Goal: Task Accomplishment & Management: Manage account settings

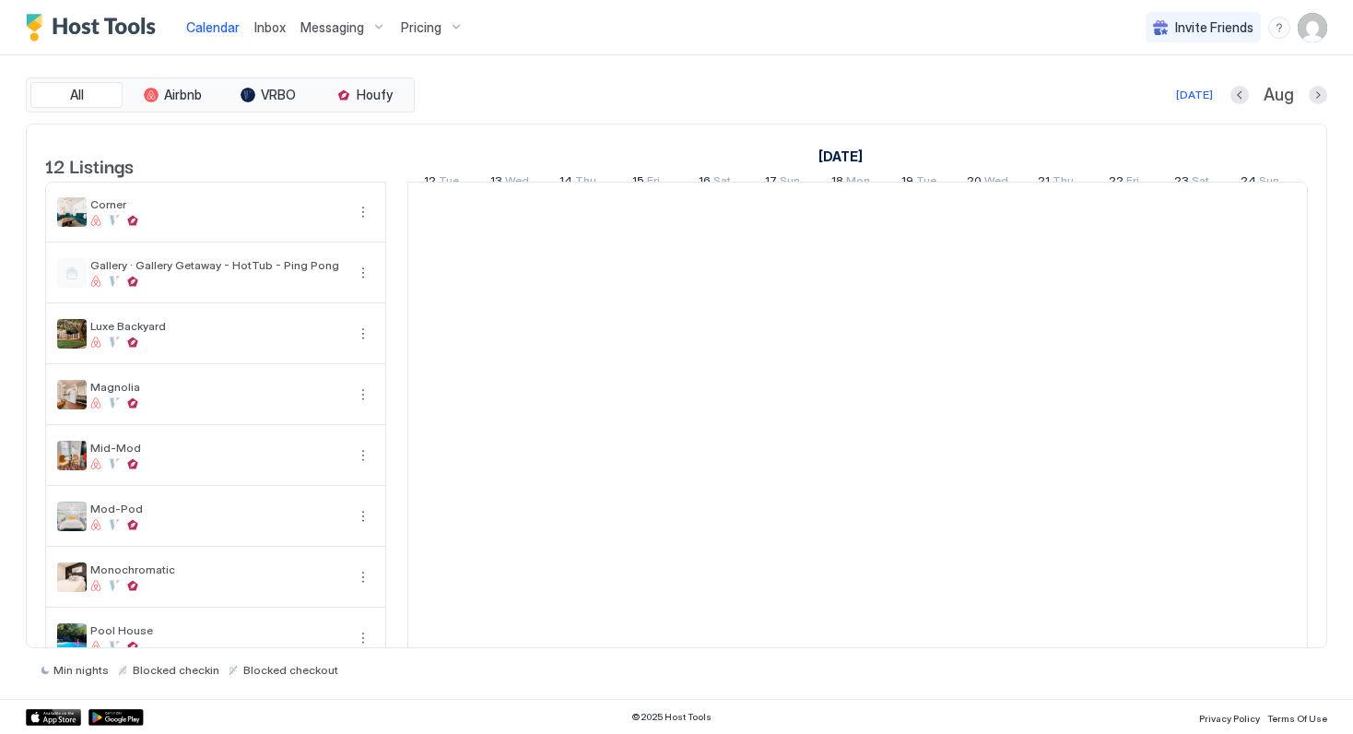
scroll to position [0, 1024]
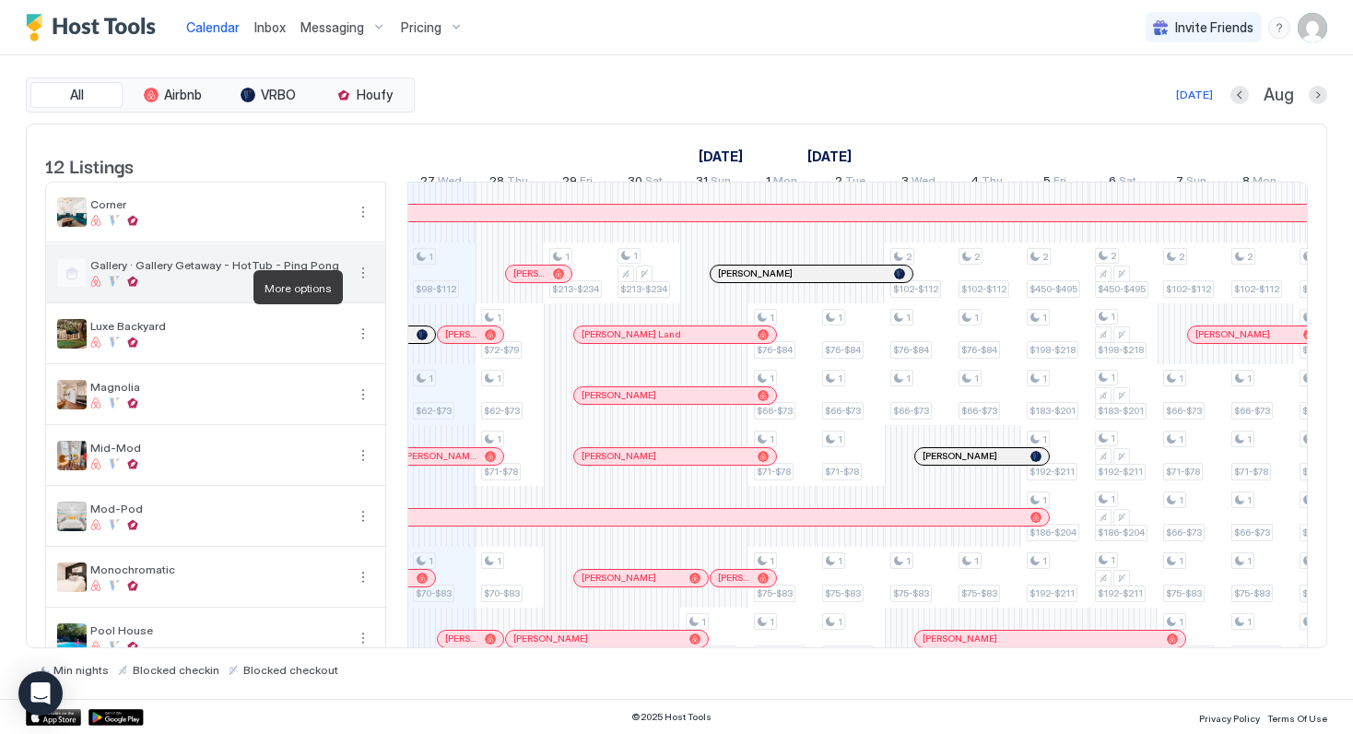
click at [361, 284] on button "More options" at bounding box center [363, 273] width 22 height 22
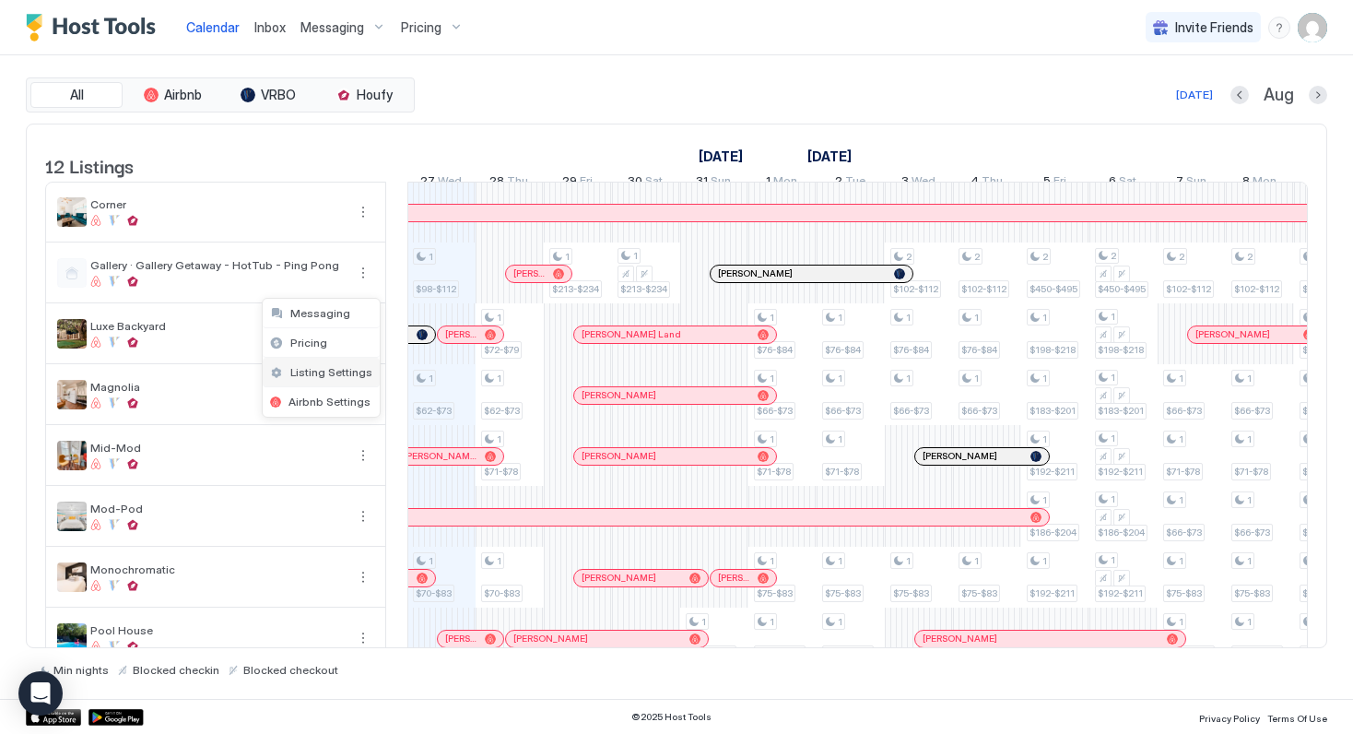
click at [343, 372] on span "Listing Settings" at bounding box center [331, 372] width 82 height 14
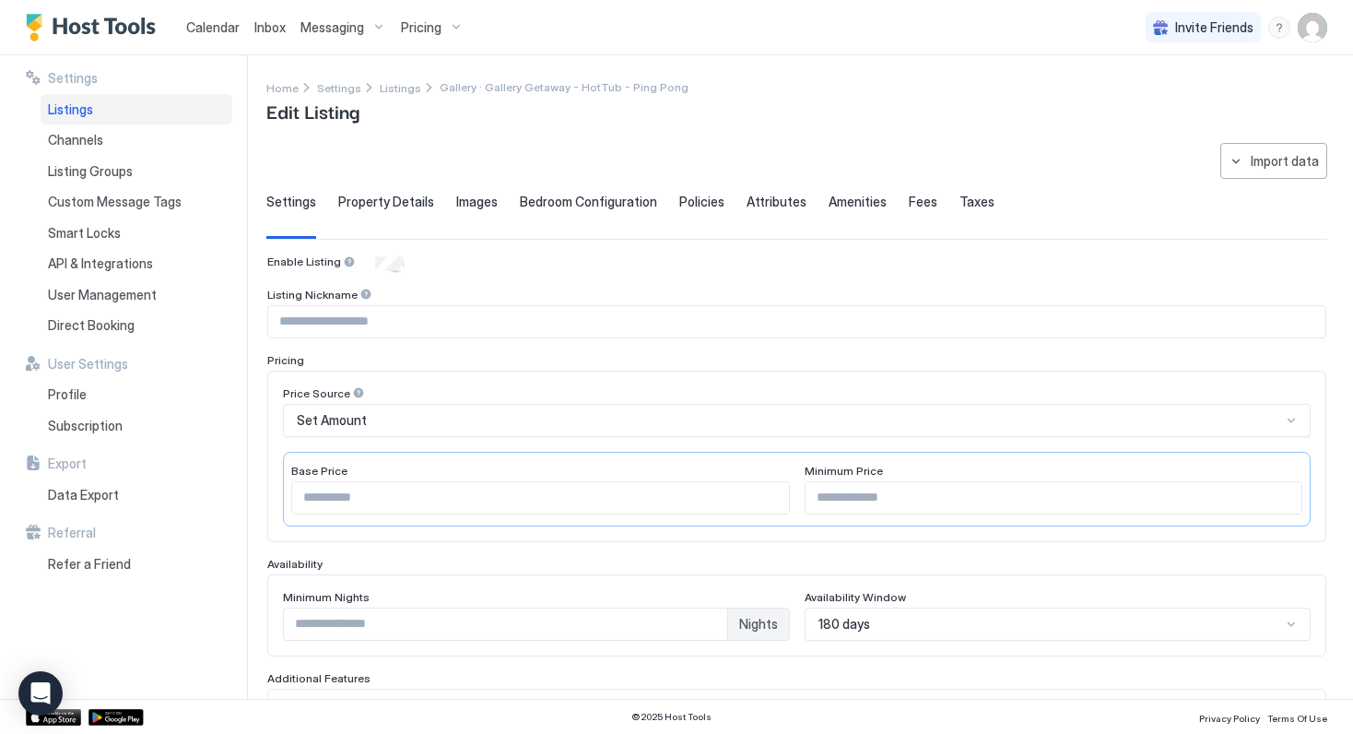
click at [909, 203] on span "Fees" at bounding box center [923, 202] width 29 height 17
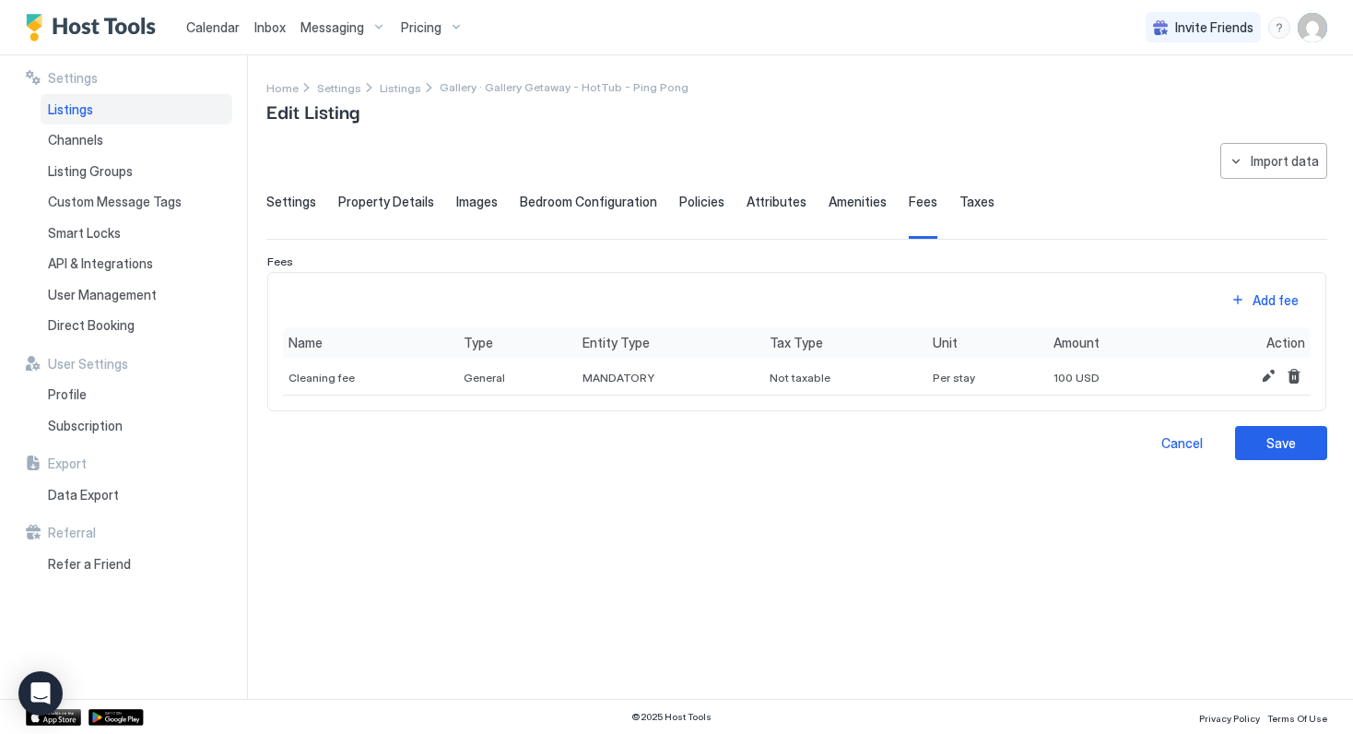
click at [831, 200] on span "Amenities" at bounding box center [858, 202] width 58 height 17
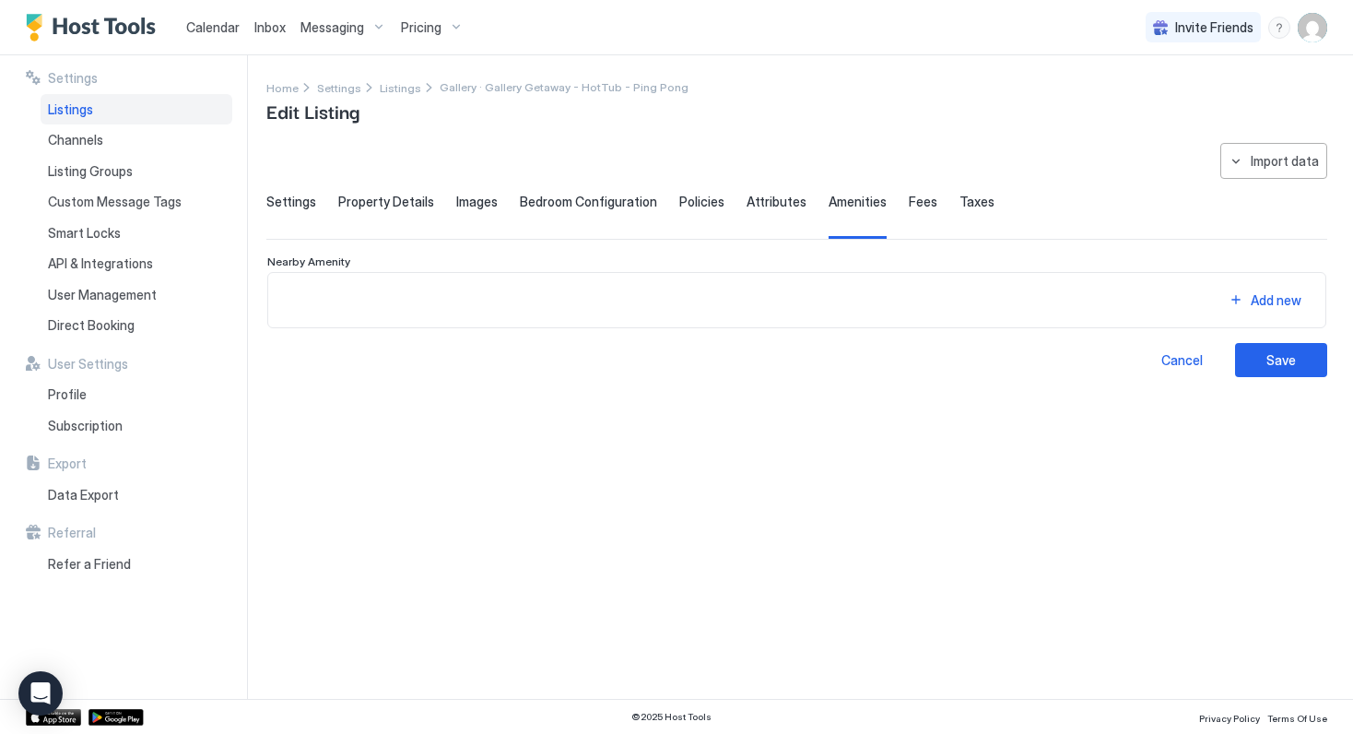
click at [775, 202] on span "Attributes" at bounding box center [777, 202] width 60 height 17
click at [685, 200] on span "Policies" at bounding box center [701, 202] width 45 height 17
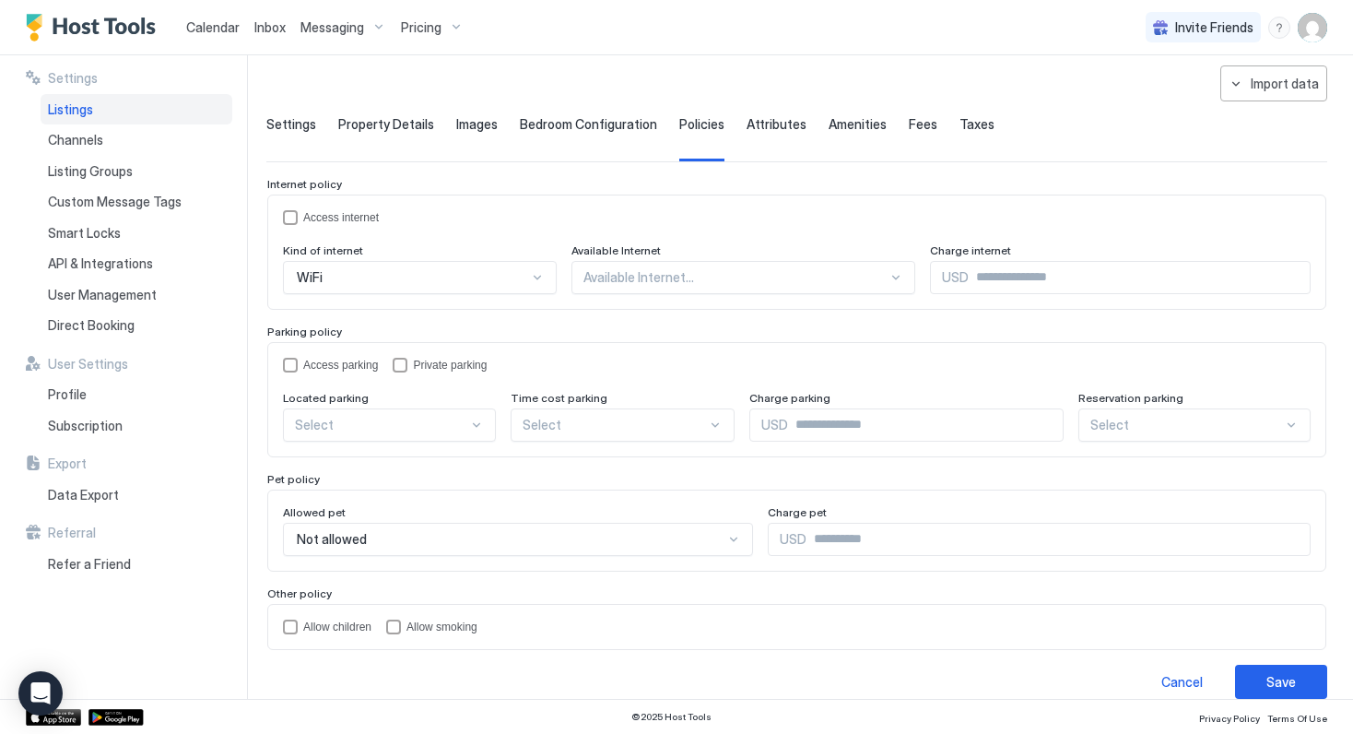
scroll to position [99, 0]
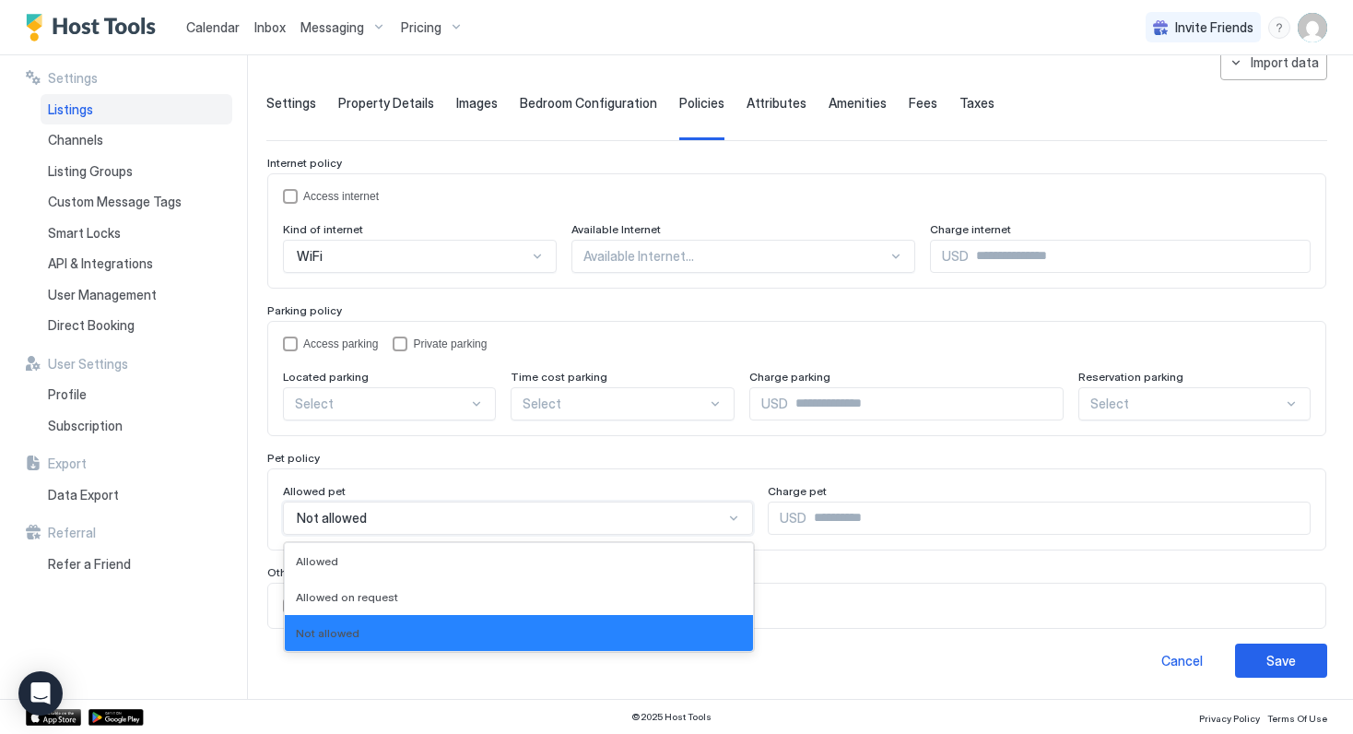
click at [621, 519] on div "Not allowed" at bounding box center [510, 518] width 427 height 17
click at [583, 590] on div "Allowed on request" at bounding box center [519, 597] width 446 height 14
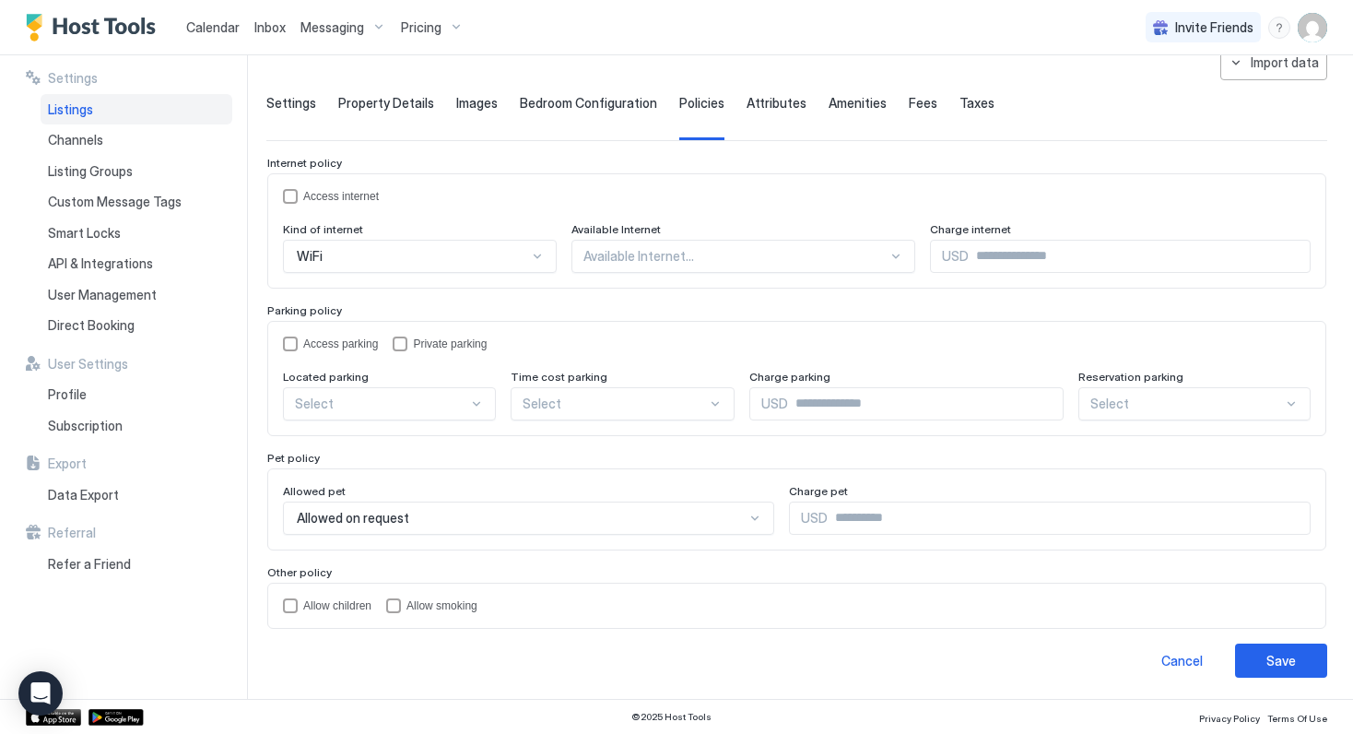
click at [700, 465] on div "Pet policy Allowed pet Allowed on request Charge pet USD" at bounding box center [796, 501] width 1059 height 100
click at [1260, 658] on button "Save" at bounding box center [1281, 660] width 92 height 34
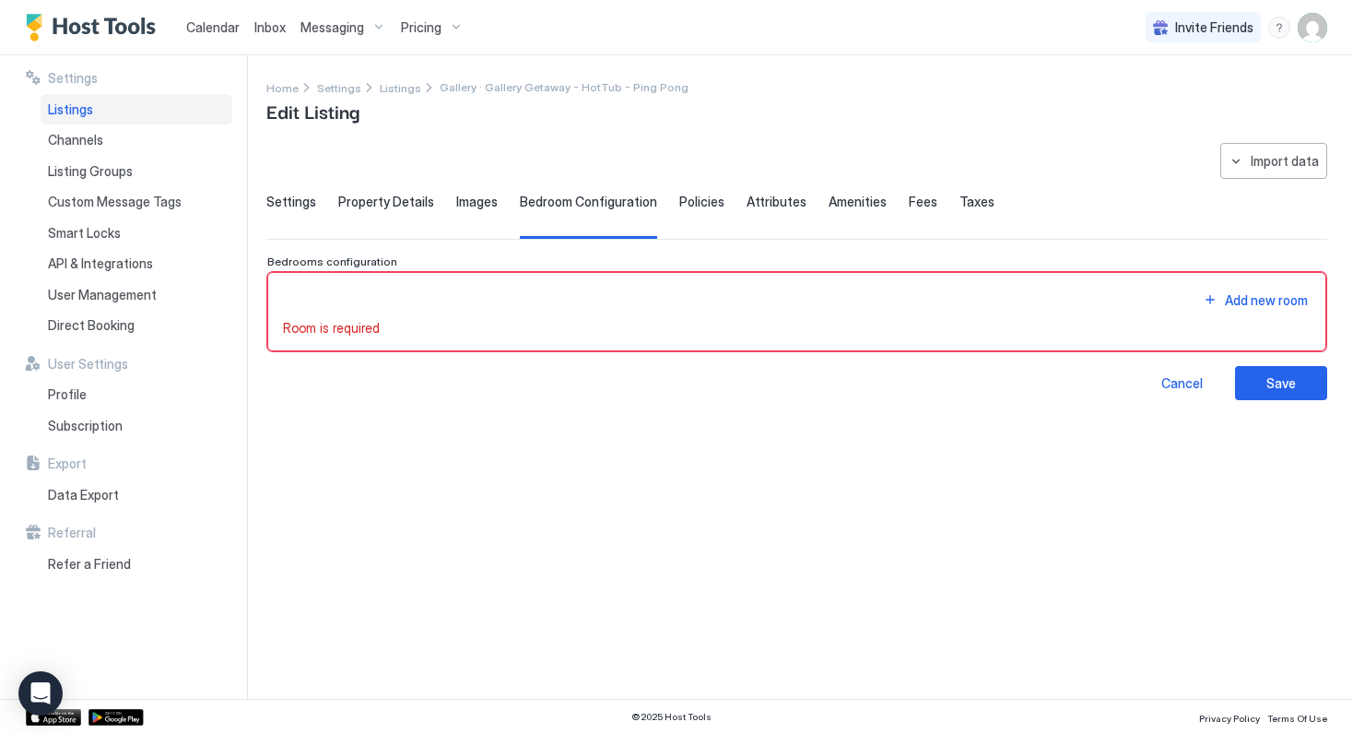
scroll to position [0, 0]
click at [1282, 387] on div "Save" at bounding box center [1280, 382] width 29 height 19
click at [1067, 309] on div "Add new room" at bounding box center [797, 300] width 1028 height 25
click at [693, 206] on span "Policies" at bounding box center [701, 202] width 45 height 17
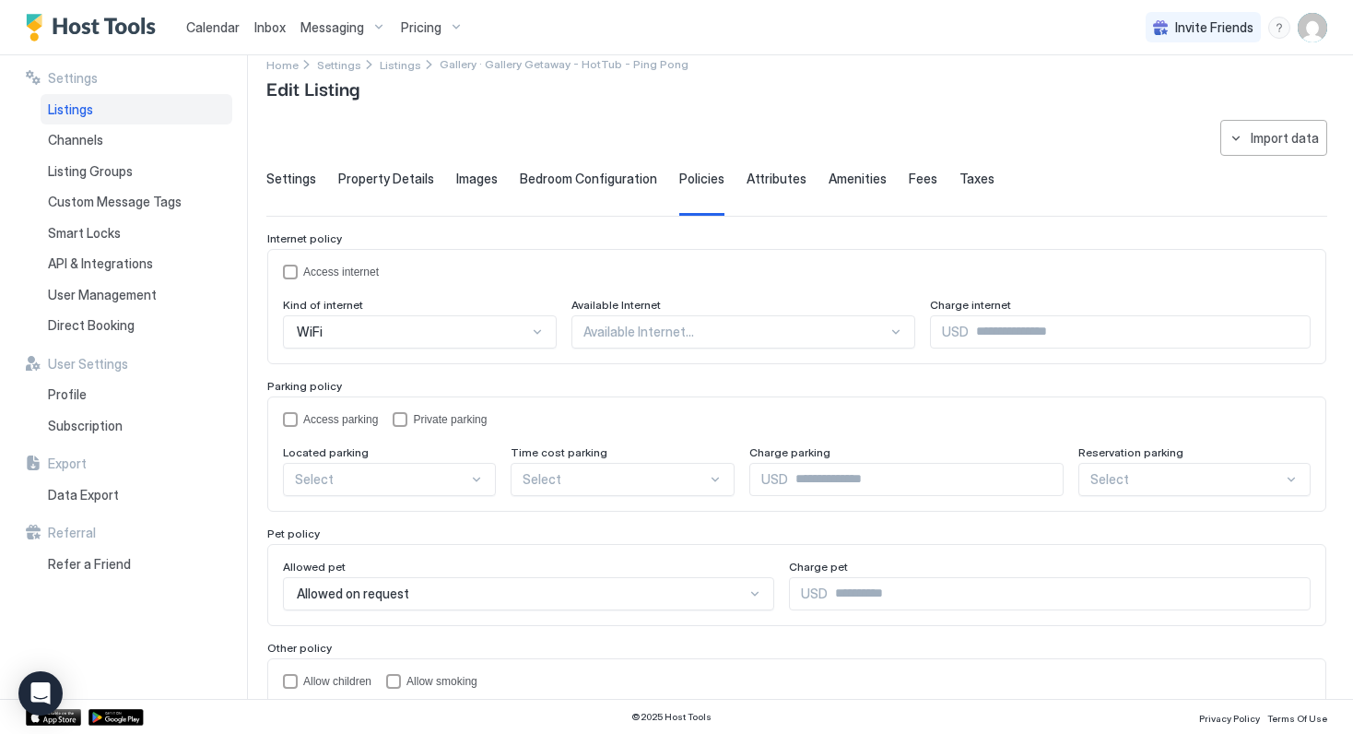
scroll to position [14, 0]
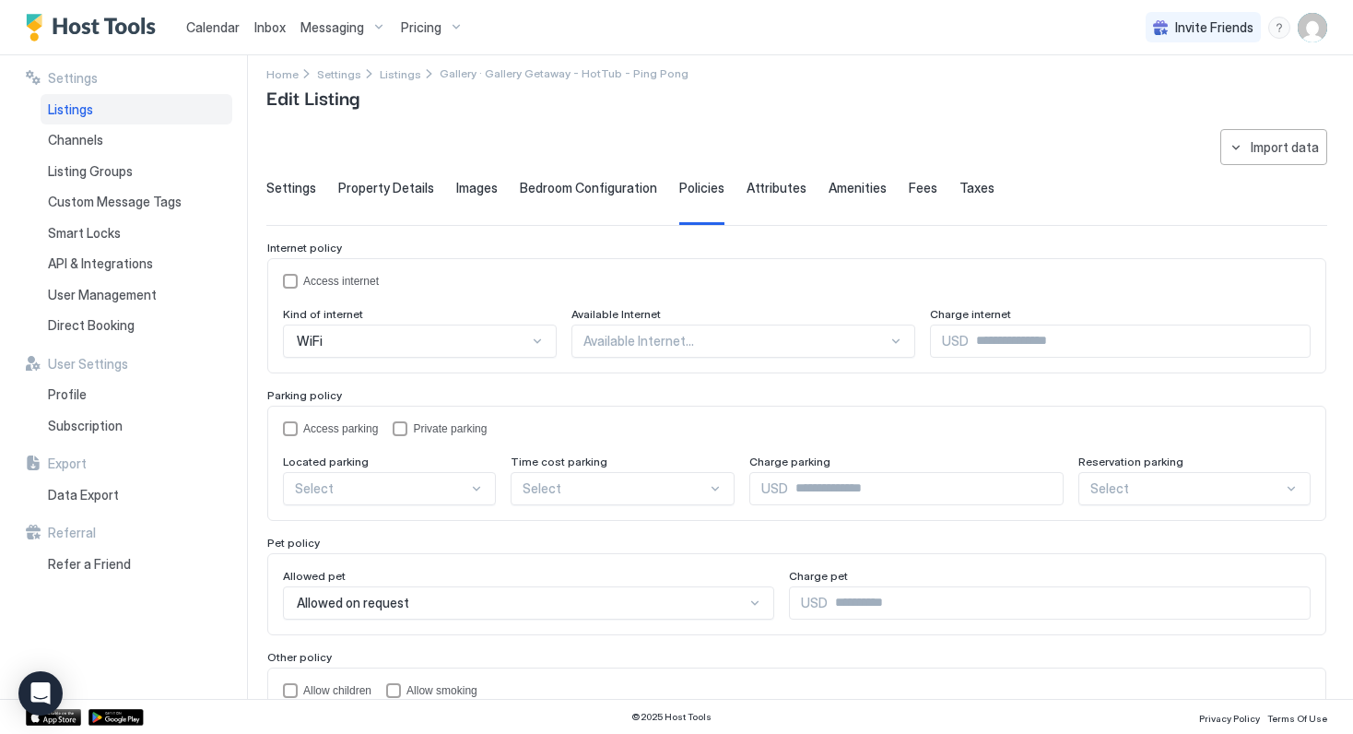
click at [550, 191] on span "Bedroom Configuration" at bounding box center [588, 188] width 137 height 17
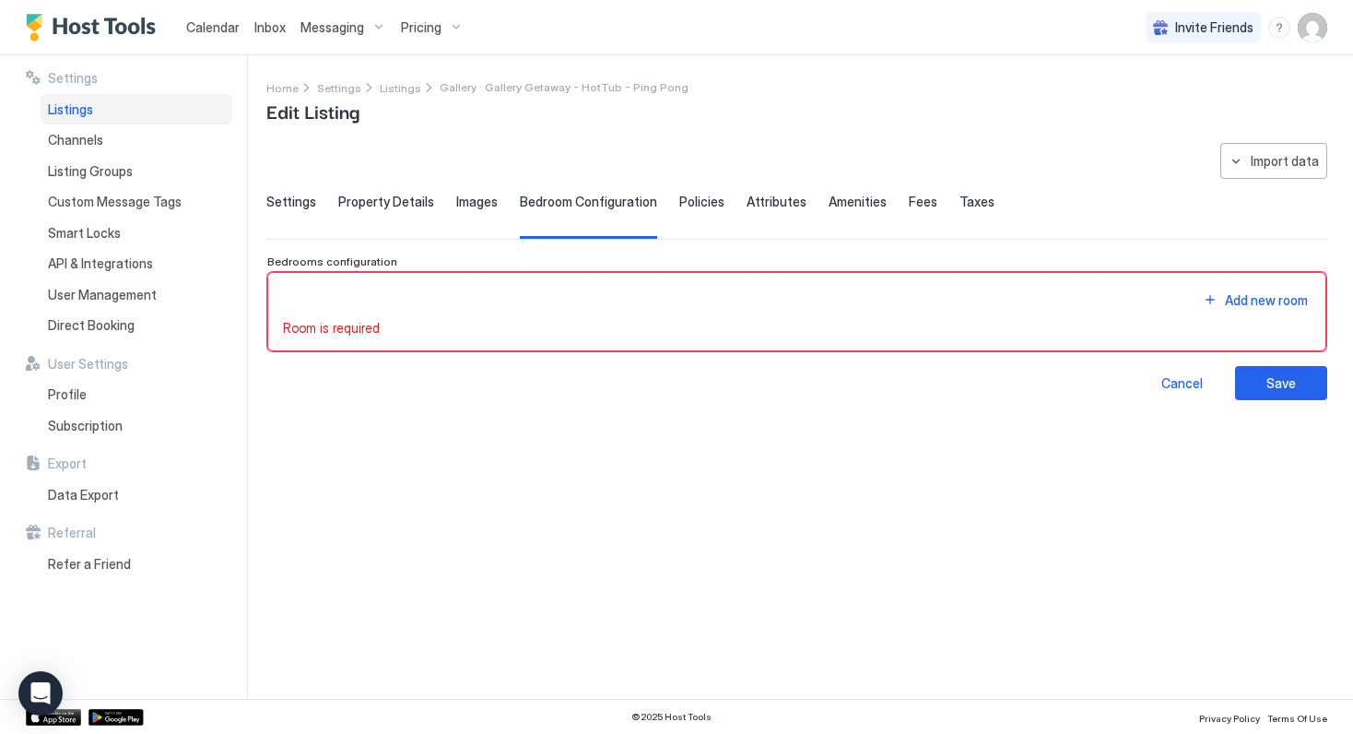
scroll to position [0, 0]
click at [464, 204] on span "Images" at bounding box center [476, 202] width 41 height 17
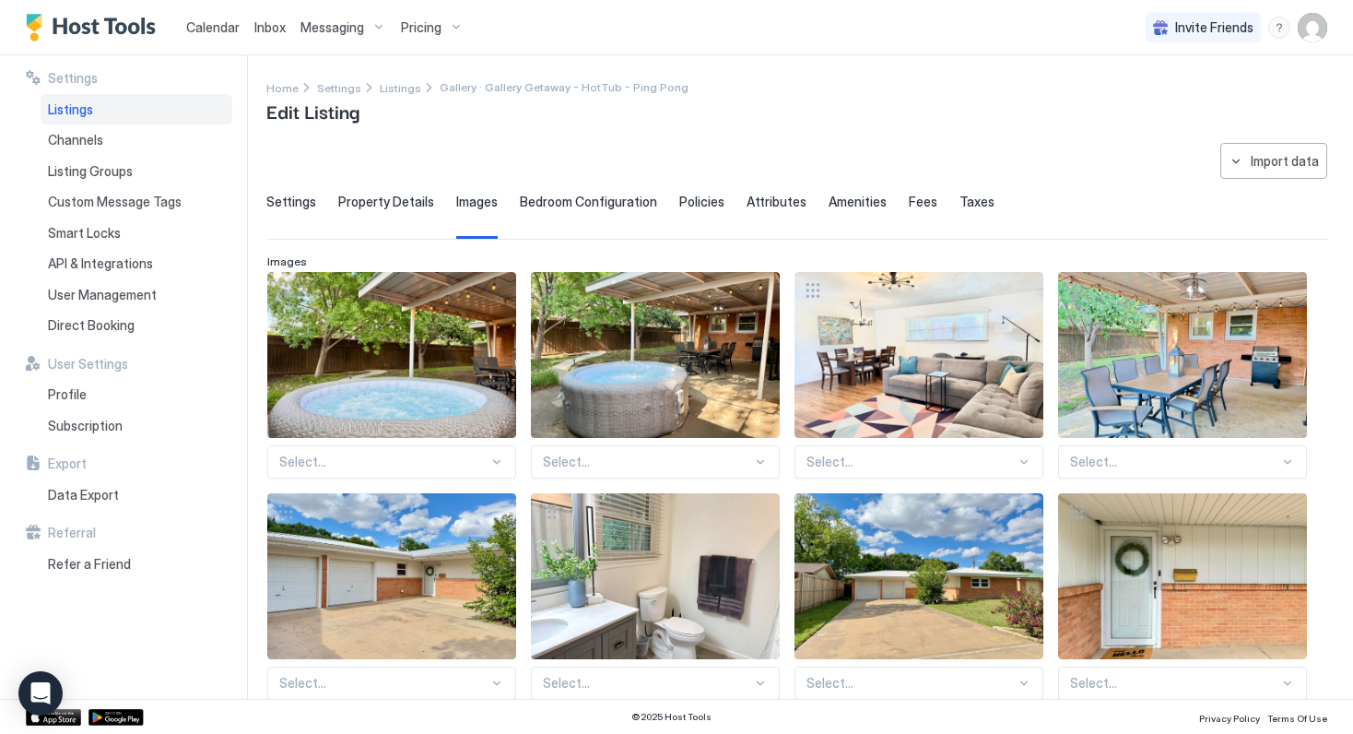
click at [410, 206] on span "Property Details" at bounding box center [386, 202] width 96 height 17
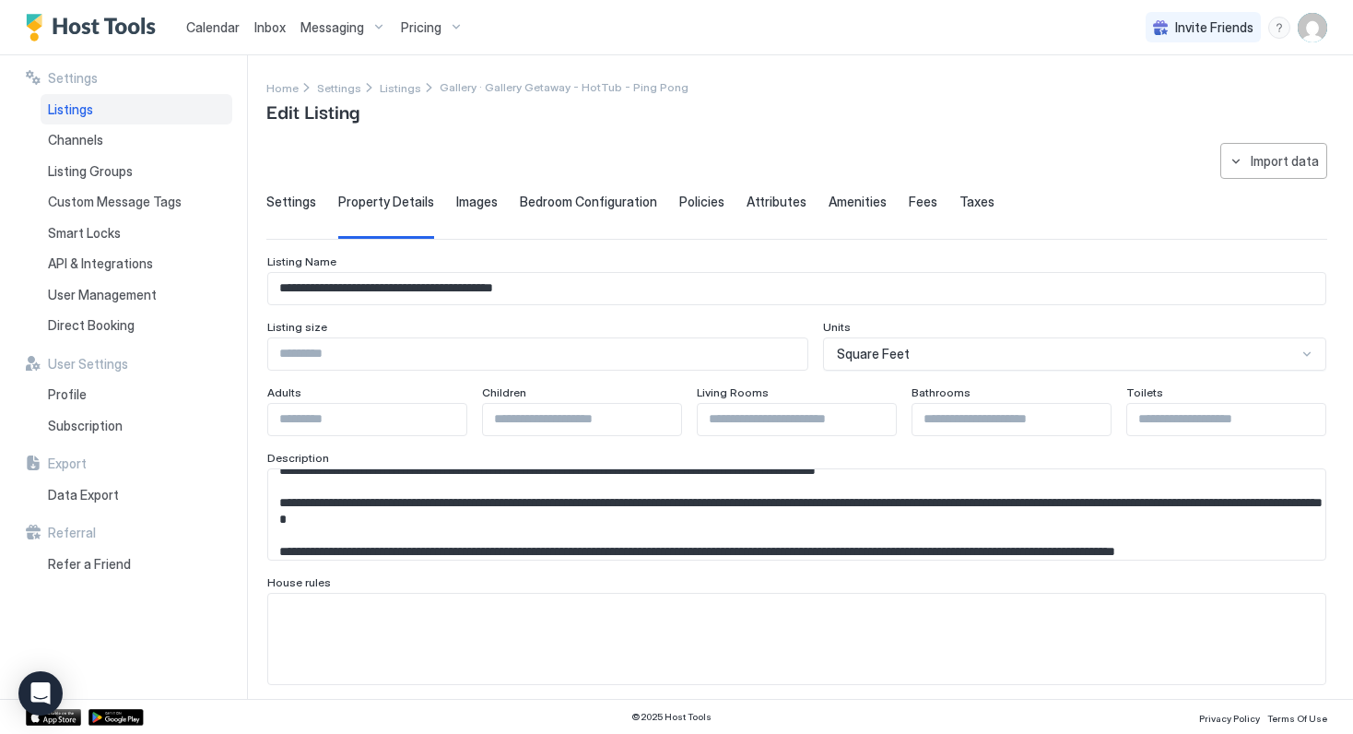
click at [297, 198] on span "Settings" at bounding box center [291, 202] width 50 height 17
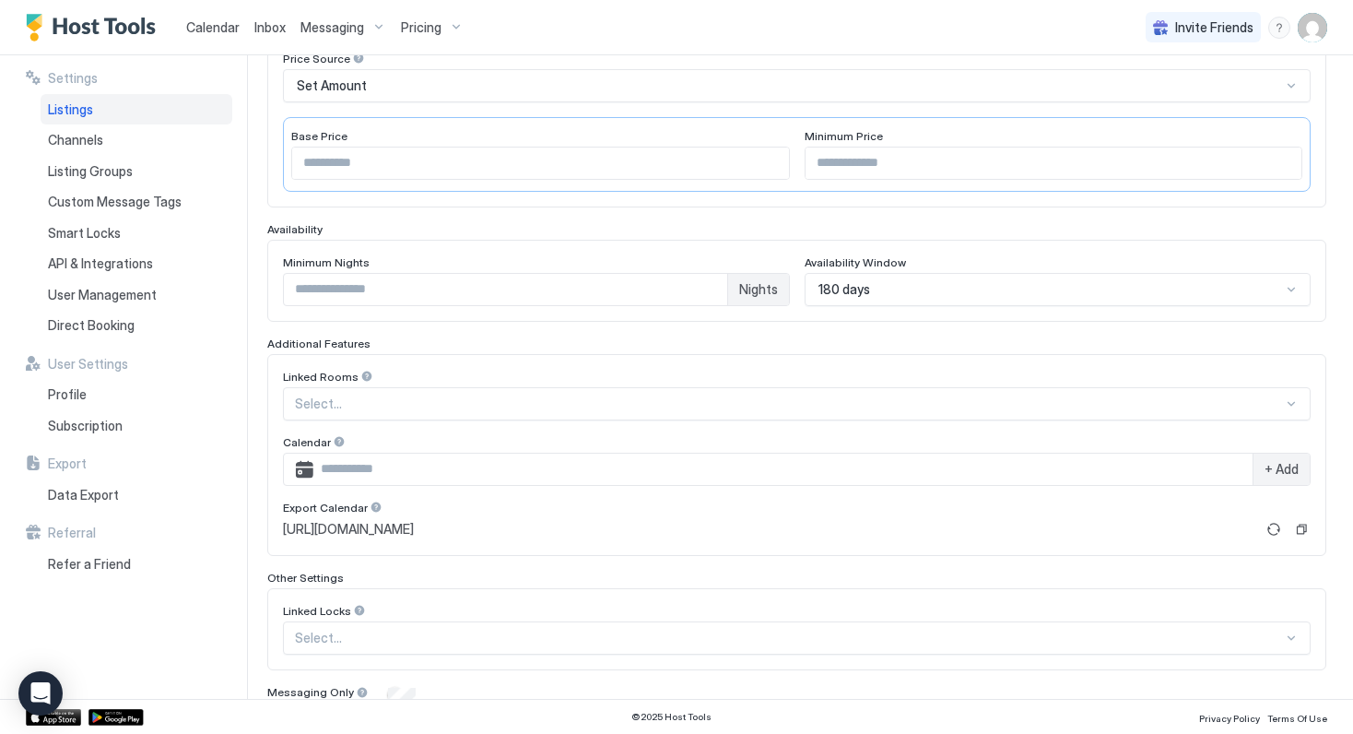
scroll to position [409, 0]
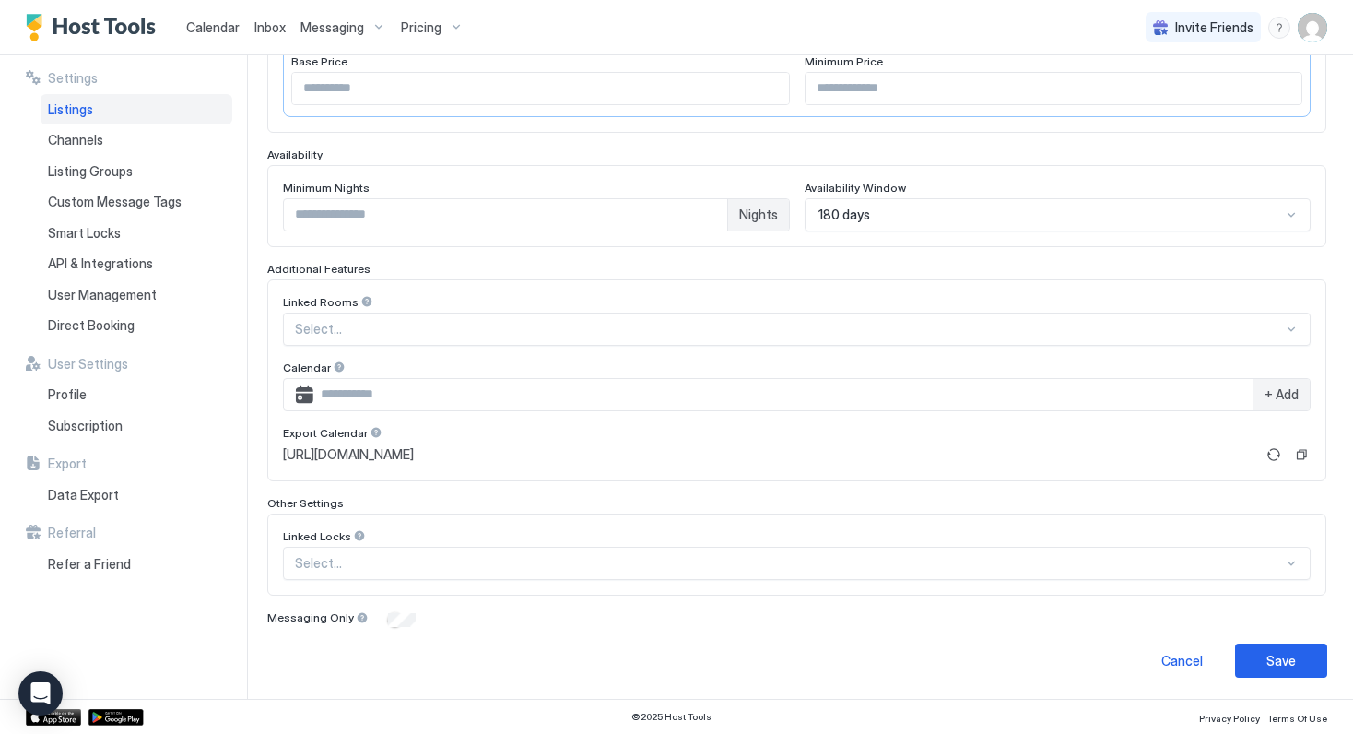
click at [215, 29] on span "Calendar" at bounding box center [212, 27] width 53 height 16
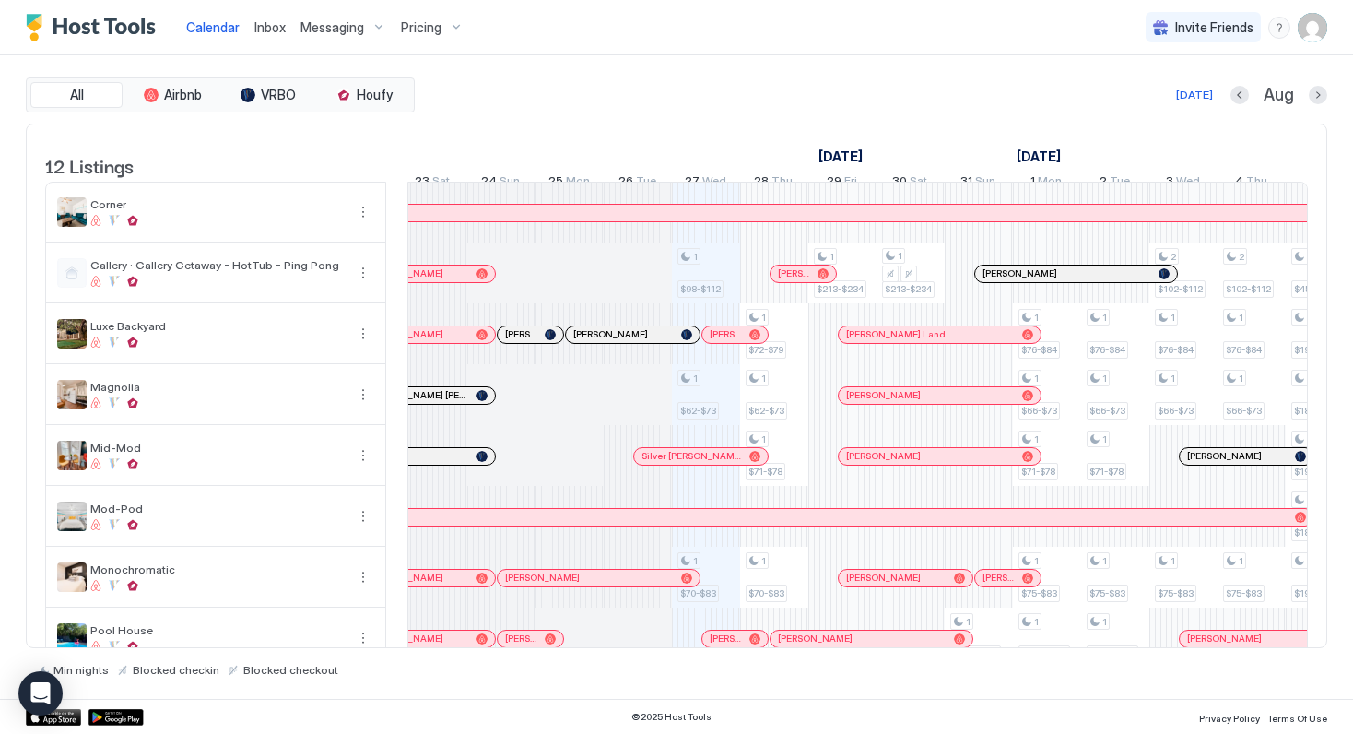
click at [653, 89] on div "[DATE] Aug" at bounding box center [872, 95] width 909 height 22
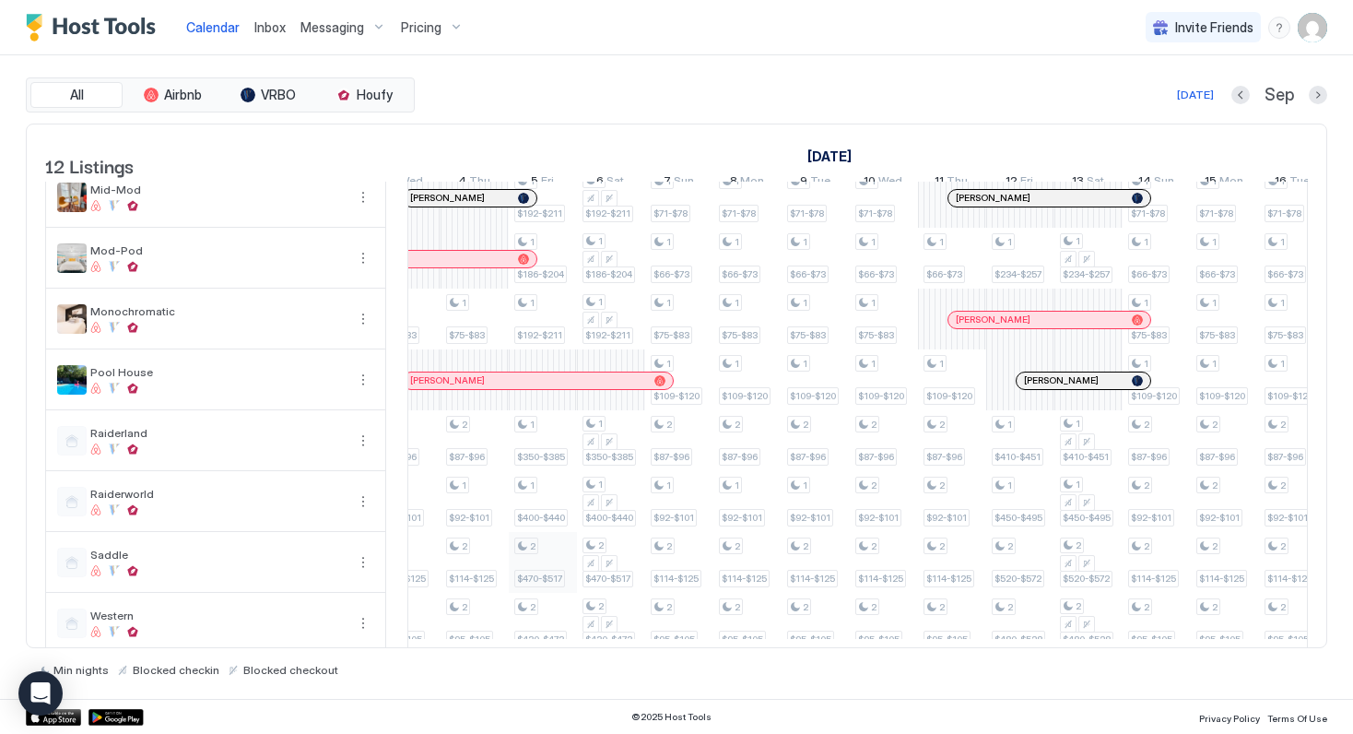
scroll to position [0, 1255]
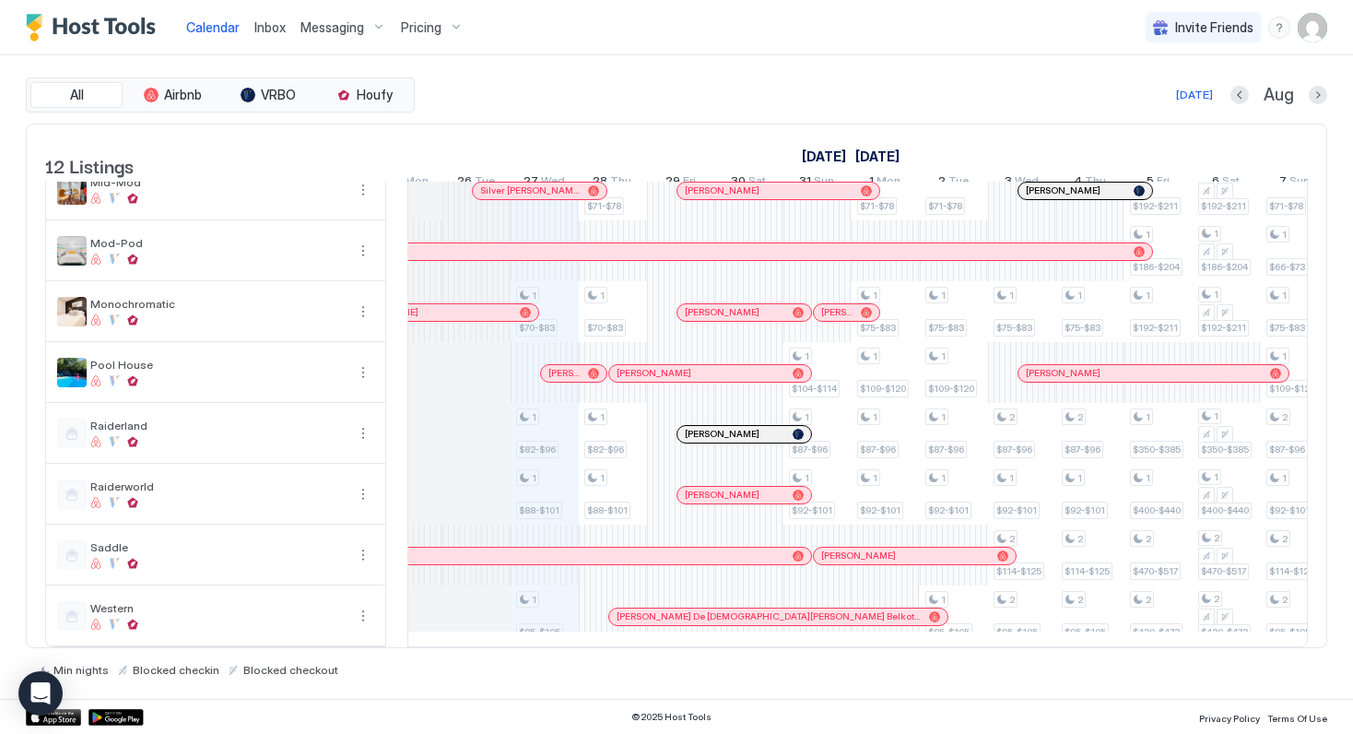
click at [696, 621] on div "[PERSON_NAME] De [DEMOGRAPHIC_DATA][PERSON_NAME] Belkotosky" at bounding box center [778, 616] width 338 height 17
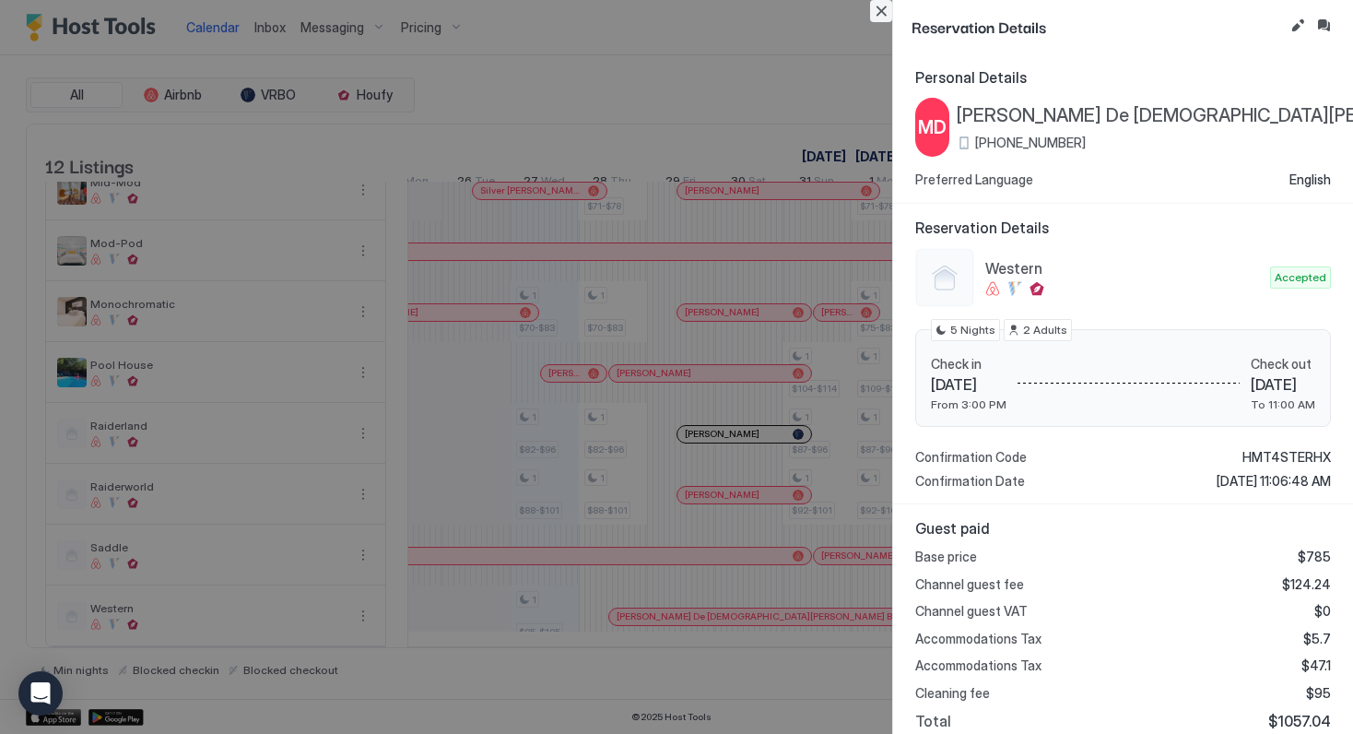
click at [883, 13] on button "Close" at bounding box center [881, 11] width 22 height 22
